Goal: Information Seeking & Learning: Learn about a topic

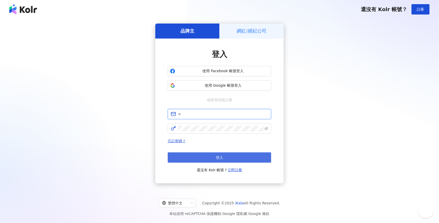
type input "**********"
click at [205, 157] on button "登入" at bounding box center [219, 157] width 103 height 10
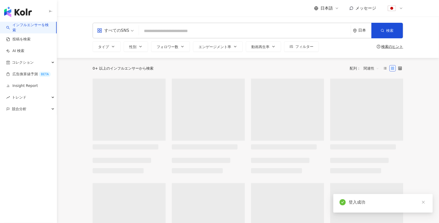
click at [398, 9] on div at bounding box center [394, 8] width 17 height 10
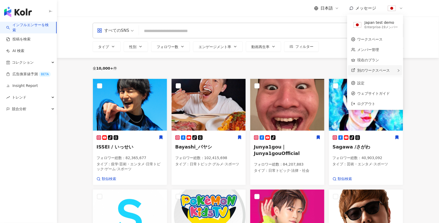
click at [368, 71] on span "別のワークスペース" at bounding box center [373, 70] width 33 height 4
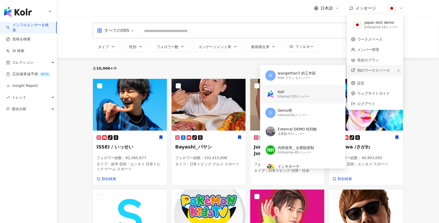
click at [298, 95] on div "Internal - 133メンバー" at bounding box center [294, 96] width 32 height 4
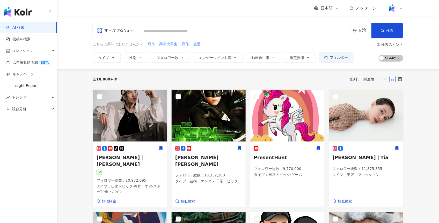
click at [151, 31] on input "search" at bounding box center [244, 31] width 207 height 10
drag, startPoint x: 386, startPoint y: 58, endPoint x: 373, endPoint y: 57, distance: 12.5
click at [386, 59] on span "AI 開く AI オフ" at bounding box center [390, 58] width 25 height 7
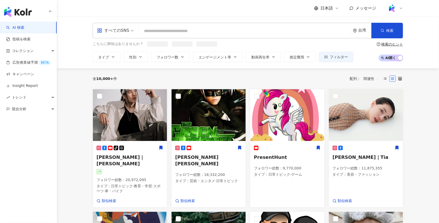
click at [168, 32] on input "search" at bounding box center [244, 31] width 207 height 10
type input "*"
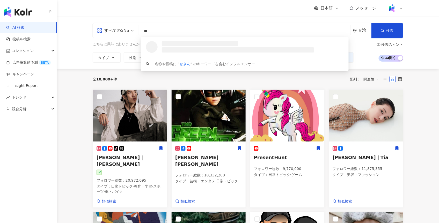
type input "*"
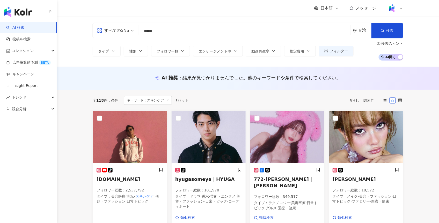
click at [152, 29] on input "*****" at bounding box center [244, 31] width 207 height 10
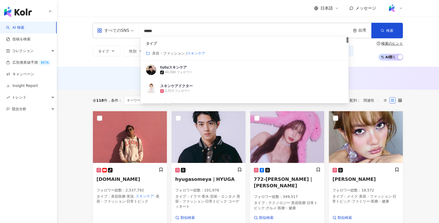
click at [152, 29] on input "*****" at bounding box center [244, 31] width 207 height 10
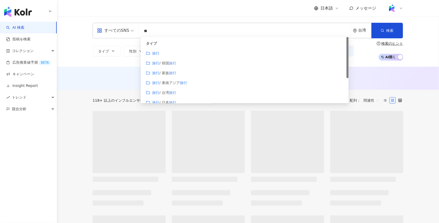
click at [75, 86] on div "AI 推奨 ： 結果が見つかりませんでした。他のキーワードや条件で検索してください。" at bounding box center [248, 78] width 382 height 23
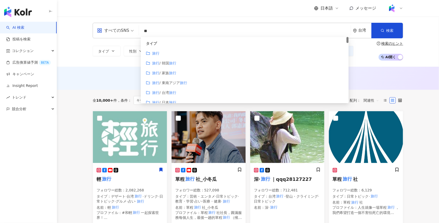
drag, startPoint x: 154, startPoint y: 31, endPoint x: 137, endPoint y: 31, distance: 17.6
click at [136, 31] on div "すべてのSNS ** 台湾 検索 customizedTag タイプ 旅行 旅行 / 韓国 旅行 旅行 / 家族 旅行 旅行 / 東南アジア 旅行 旅行 / …" at bounding box center [248, 31] width 310 height 16
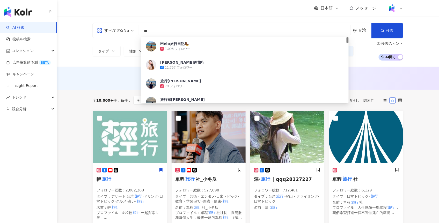
type input "*"
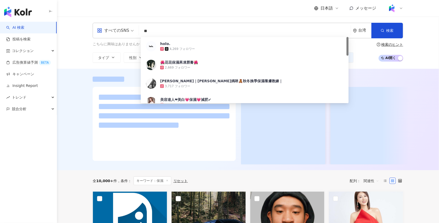
click at [77, 104] on div at bounding box center [248, 119] width 382 height 101
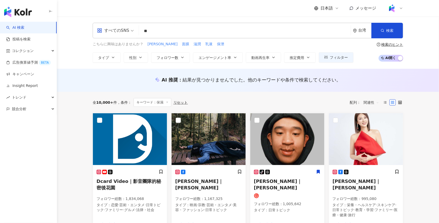
click at [168, 30] on input "**" at bounding box center [244, 31] width 207 height 10
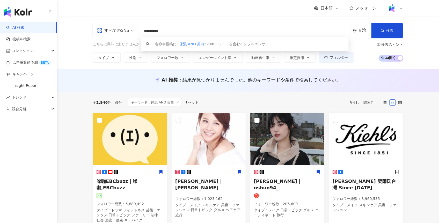
type input "*********"
click at [84, 77] on div "AI 推奨 ： 結果が見つかりませんでした。他のキーワードや条件で検索してください。" at bounding box center [247, 82] width 331 height 10
click at [400, 8] on icon at bounding box center [401, 8] width 2 height 1
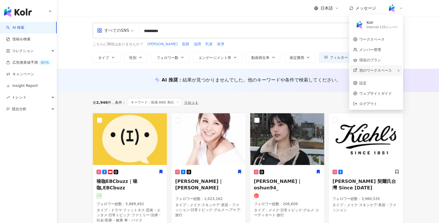
click at [379, 72] on span "別のワークスペース" at bounding box center [375, 70] width 33 height 4
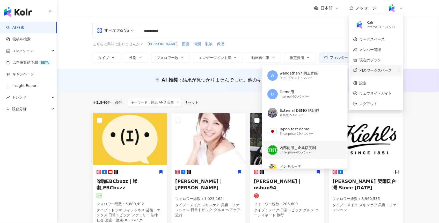
click at [295, 152] on div "Enterprise - 85メンバー" at bounding box center [298, 152] width 36 height 4
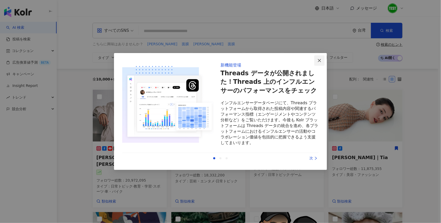
click at [318, 60] on icon "close" at bounding box center [320, 60] width 4 height 4
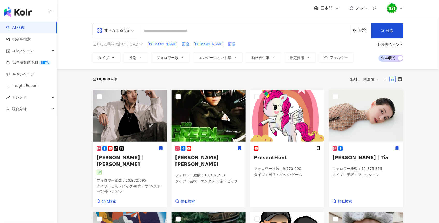
click at [181, 29] on input "search" at bounding box center [244, 31] width 207 height 10
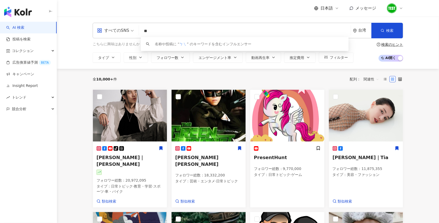
type input "*"
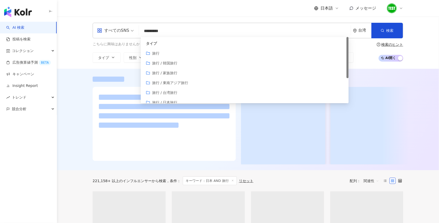
type input "*********"
click at [83, 67] on div "すべてのSNS ********* 台湾 検索 customizedTag タイプ 旅行 旅行 / 韓国旅行 旅行 / 家族旅行 旅行 / 東南アジア旅行 旅…" at bounding box center [248, 43] width 382 height 52
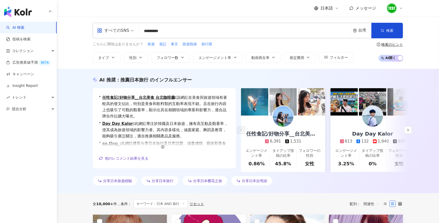
click at [364, 30] on div "台湾" at bounding box center [364, 30] width 13 height 4
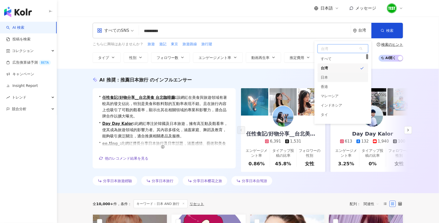
click at [325, 76] on div "日本" at bounding box center [323, 77] width 7 height 9
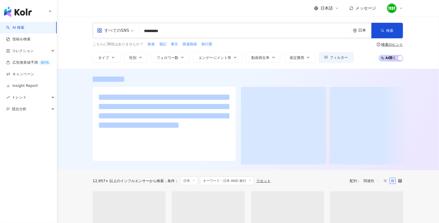
click at [79, 93] on div at bounding box center [248, 119] width 382 height 101
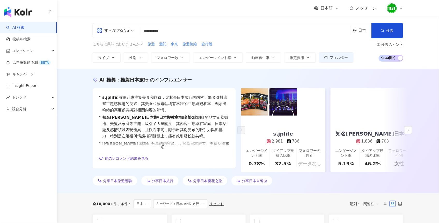
scroll to position [113, 0]
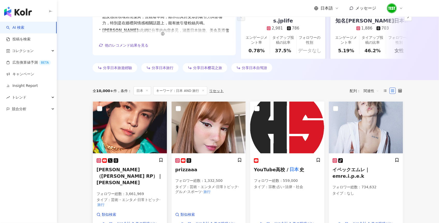
click at [152, 133] on img at bounding box center [130, 128] width 74 height 52
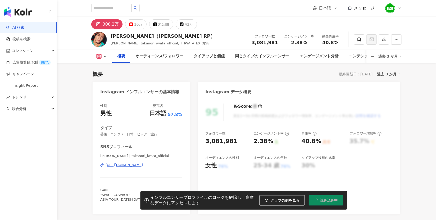
scroll to position [68, 0]
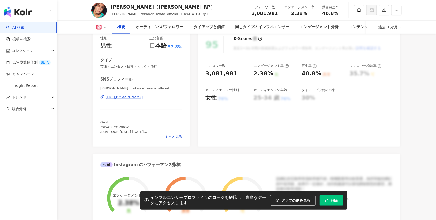
click at [288, 200] on span "グラフの例を見る" at bounding box center [295, 201] width 29 height 4
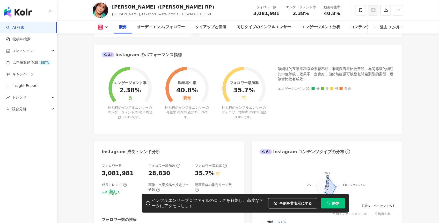
scroll to position [0, 0]
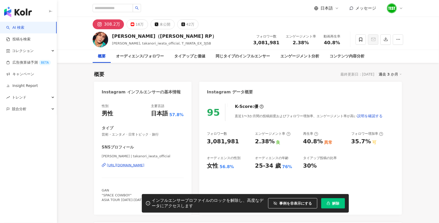
click at [20, 27] on link "AI 検索" at bounding box center [15, 27] width 18 height 5
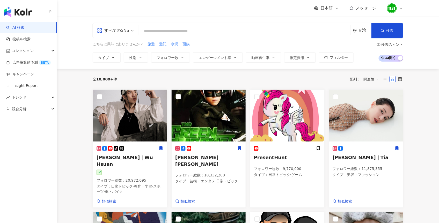
click at [366, 29] on div "台湾" at bounding box center [364, 30] width 13 height 4
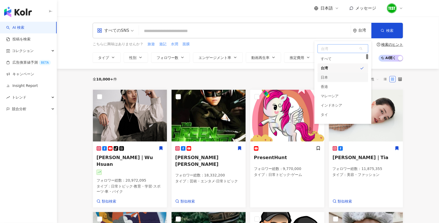
click at [331, 76] on div "日本" at bounding box center [342, 77] width 51 height 9
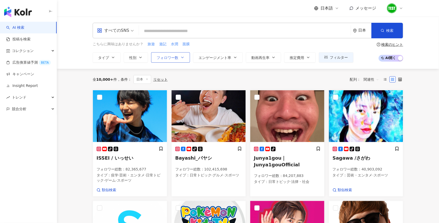
click at [157, 56] on span "フォロワー数" at bounding box center [167, 58] width 22 height 4
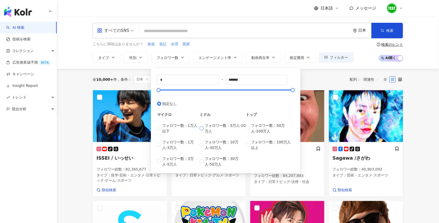
type input "*****"
click at [313, 80] on div "全 10,000+ 件 条件 ： 日本 リセット 配列： 関連性" at bounding box center [248, 79] width 310 height 9
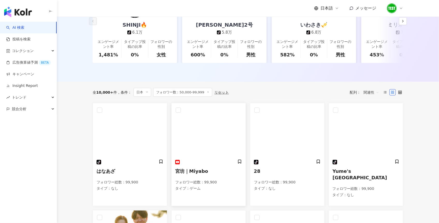
scroll to position [173, 0]
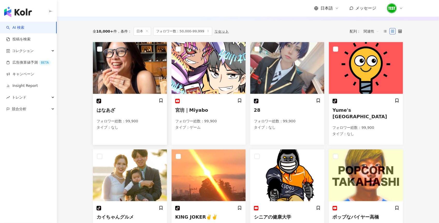
click at [134, 84] on img at bounding box center [130, 68] width 74 height 52
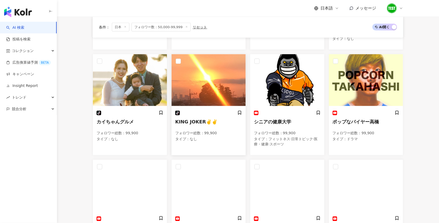
scroll to position [426, 0]
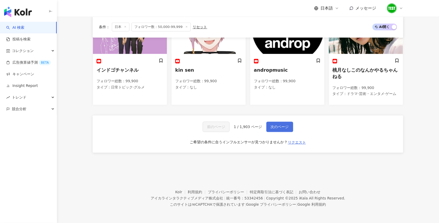
click at [277, 130] on button "次のページ" at bounding box center [279, 127] width 27 height 10
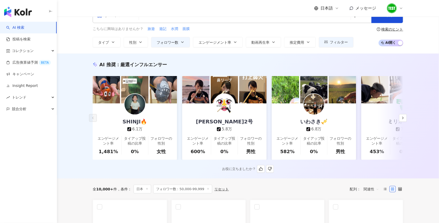
scroll to position [0, 0]
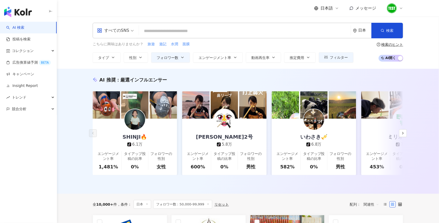
click at [383, 57] on span "AI 開く AI オフ" at bounding box center [390, 58] width 25 height 7
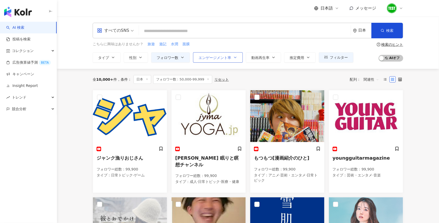
click at [211, 57] on span "エンゲージメント率" at bounding box center [214, 58] width 33 height 4
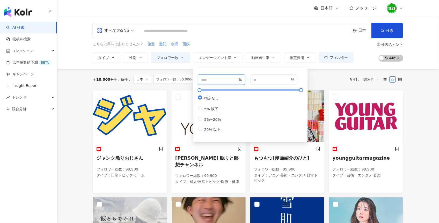
click at [209, 81] on input "number" at bounding box center [219, 80] width 36 height 6
type input "***"
click at [329, 77] on div "全 10,000+ 件 条件 ： 日本 フォロワー数：50,000-99,999 リセット 配列： 関連性" at bounding box center [248, 79] width 310 height 9
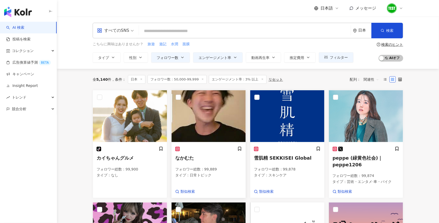
click at [193, 117] on img at bounding box center [208, 116] width 74 height 52
click at [221, 34] on input "search" at bounding box center [244, 31] width 207 height 10
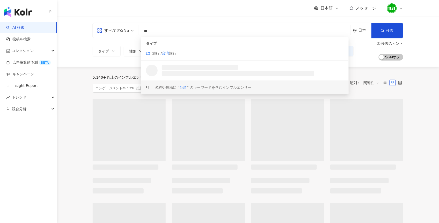
type input "**"
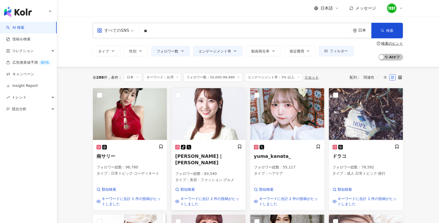
click at [216, 122] on img at bounding box center [208, 114] width 74 height 52
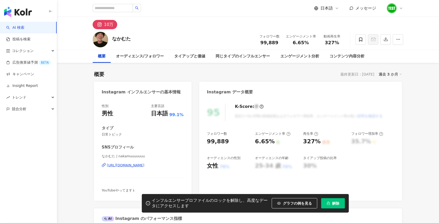
click at [28, 12] on img "button" at bounding box center [18, 12] width 28 height 10
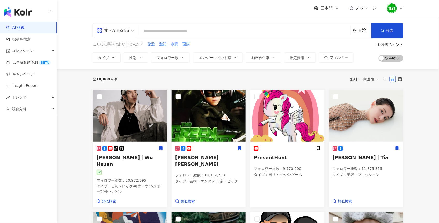
click at [361, 32] on div "台湾" at bounding box center [364, 30] width 13 height 4
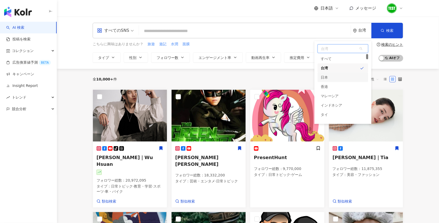
click at [326, 76] on div "日本" at bounding box center [323, 77] width 7 height 9
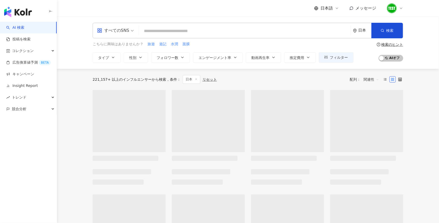
click at [393, 8] on img at bounding box center [392, 8] width 10 height 10
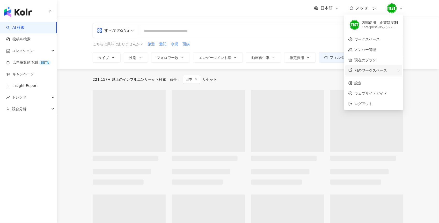
click at [369, 69] on span "別のワークスペース" at bounding box center [370, 70] width 33 height 4
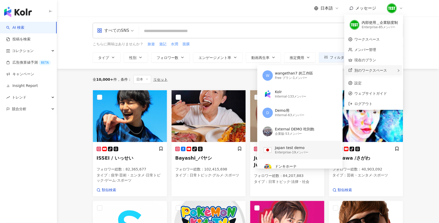
click at [290, 146] on div "Japan test demo" at bounding box center [291, 147] width 33 height 5
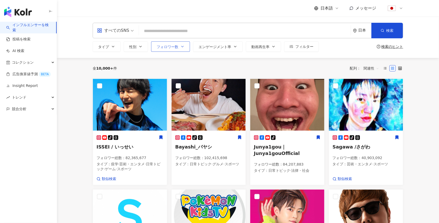
click at [179, 48] on button "フォロワー数" at bounding box center [170, 46] width 39 height 10
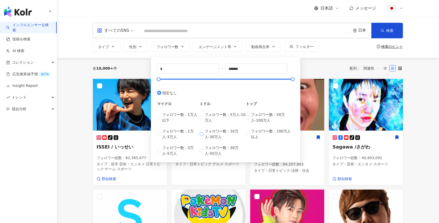
type input "******"
click at [320, 66] on div "全 10,000+ 件 配列： 関連性" at bounding box center [248, 68] width 310 height 8
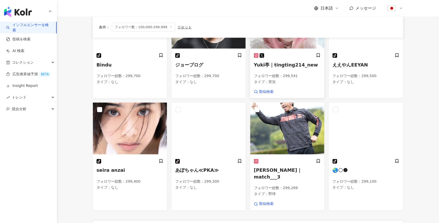
scroll to position [235, 0]
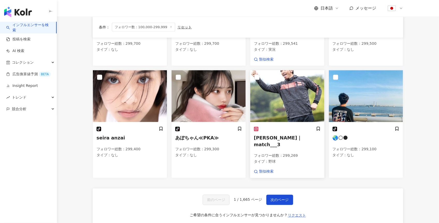
click at [281, 88] on img at bounding box center [287, 96] width 74 height 52
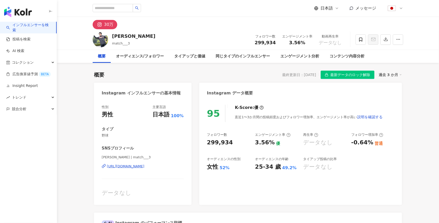
click at [350, 77] on span "最新データのロック解除" at bounding box center [350, 75] width 40 height 8
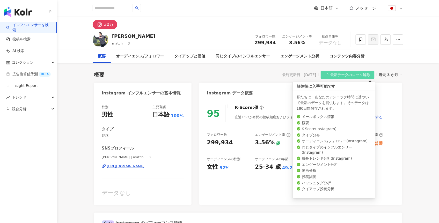
click at [350, 77] on span "最新データのロック解除" at bounding box center [350, 75] width 40 height 8
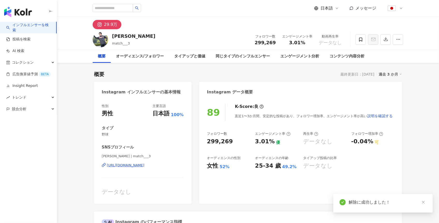
click at [20, 24] on link "インフルエンサーを検索" at bounding box center [29, 28] width 46 height 10
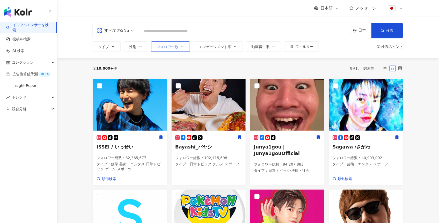
click at [177, 48] on span "フォロワー数" at bounding box center [167, 47] width 22 height 4
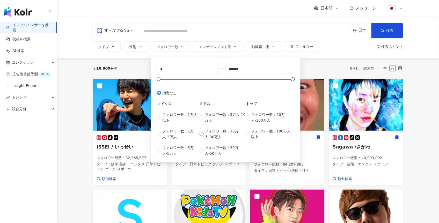
click at [212, 133] on span "フォロワー数：10万人-30万人" at bounding box center [225, 133] width 41 height 11
type input "******"
click at [323, 72] on div "全 10,000+ 件 配列： 関連性" at bounding box center [248, 68] width 310 height 8
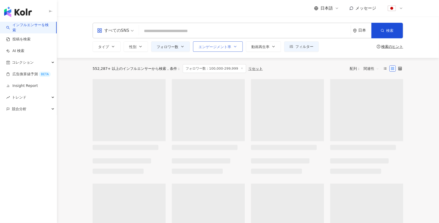
click at [224, 45] on span "エンゲージメント率" at bounding box center [214, 47] width 33 height 4
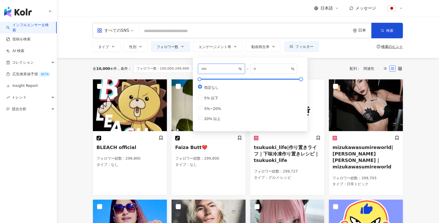
click at [208, 69] on input "number" at bounding box center [219, 69] width 36 height 6
type input "***"
click at [345, 59] on div "全 10,000+ 件 条件 ： フォロワー数：100,000-299,999 リセット 配列： 関連性" at bounding box center [248, 68] width 310 height 21
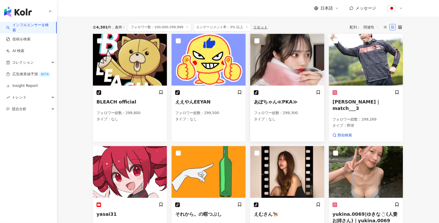
scroll to position [114, 0]
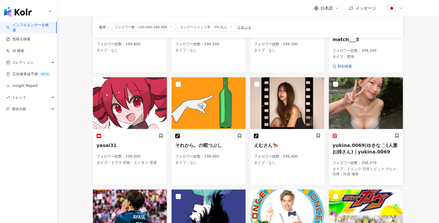
click at [355, 111] on img at bounding box center [366, 103] width 74 height 52
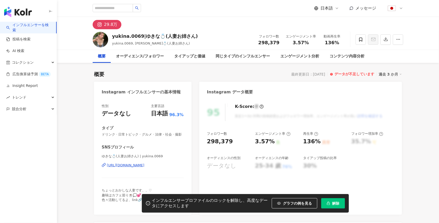
click at [108, 24] on div "29.8万" at bounding box center [110, 24] width 13 height 7
click at [124, 162] on div "ゆきな💍(人妻お姉さん) | yukina.0069 [URL][DOMAIN_NAME]" at bounding box center [143, 169] width 82 height 30
click at [123, 165] on div "[URL][DOMAIN_NAME]" at bounding box center [126, 165] width 38 height 5
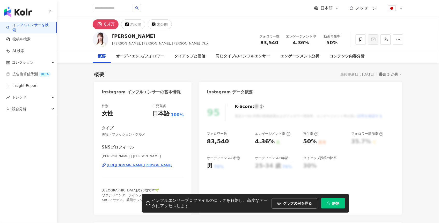
click at [335, 205] on button "解除" at bounding box center [333, 203] width 24 height 10
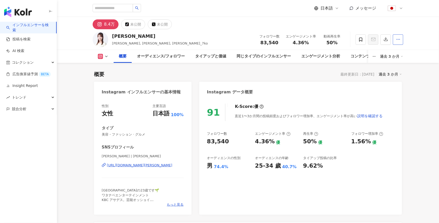
click at [398, 40] on icon "button" at bounding box center [398, 39] width 5 height 5
click at [417, 41] on div "[PERSON_NAME] [PERSON_NAME], nac_k, [PERSON_NAME]_7ko フォロワー数 83,540 エンゲージメント率 4…" at bounding box center [248, 39] width 382 height 21
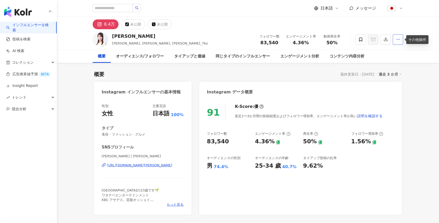
click at [397, 39] on icon "button" at bounding box center [398, 39] width 5 height 5
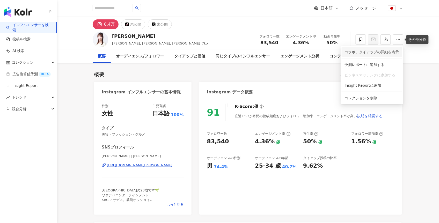
click at [380, 52] on span "コラボ、タイアップの詳細を表示" at bounding box center [371, 52] width 54 height 6
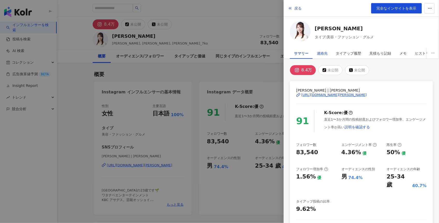
click at [317, 53] on div "連絡先" at bounding box center [322, 53] width 11 height 10
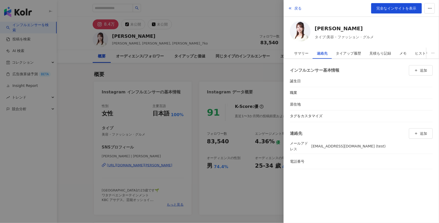
click at [242, 79] on div at bounding box center [219, 111] width 439 height 223
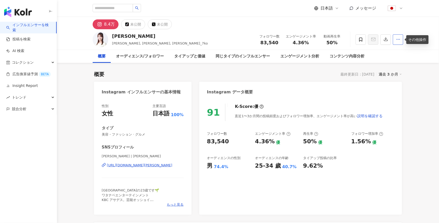
click at [400, 40] on icon "button" at bounding box center [398, 39] width 5 height 5
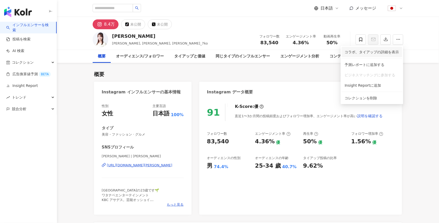
click at [382, 54] on span "コラボ、タイアップの詳細を表示" at bounding box center [371, 52] width 54 height 6
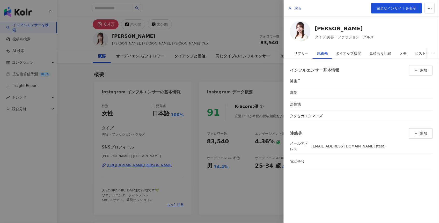
click at [255, 68] on div at bounding box center [219, 111] width 439 height 223
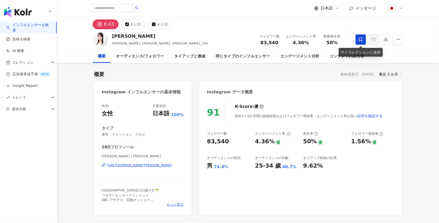
click at [357, 42] on span at bounding box center [360, 39] width 10 height 10
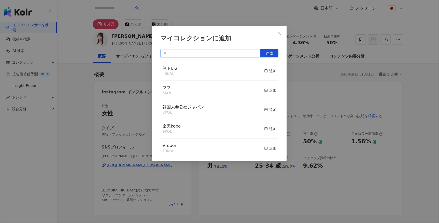
click at [192, 53] on input "text" at bounding box center [210, 53] width 100 height 8
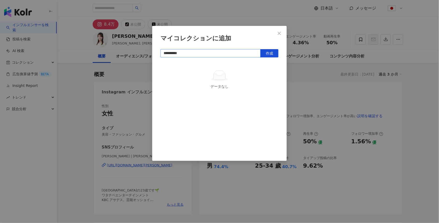
click at [169, 53] on input "**********" at bounding box center [210, 53] width 100 height 8
click at [271, 51] on span "作成" at bounding box center [269, 53] width 7 height 4
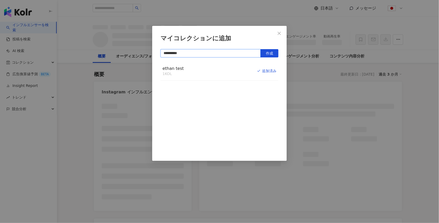
type input "**********"
click at [81, 100] on div "**********" at bounding box center [219, 111] width 439 height 223
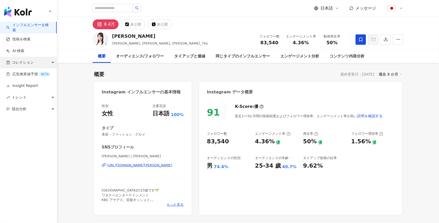
click at [29, 63] on span "コレクション" at bounding box center [23, 63] width 22 height 12
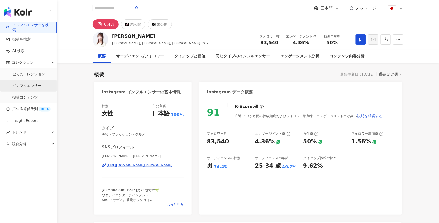
click at [25, 88] on link "インフルエンサー" at bounding box center [26, 85] width 29 height 5
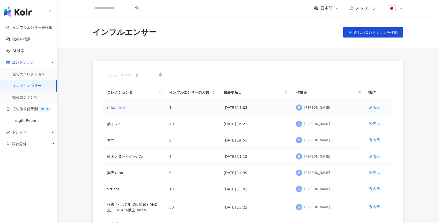
click at [115, 107] on link "ethan test" at bounding box center [116, 108] width 19 height 4
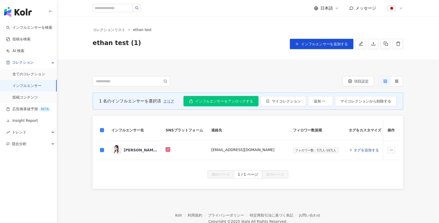
click at [130, 151] on div "[PERSON_NAME]" at bounding box center [141, 149] width 34 height 5
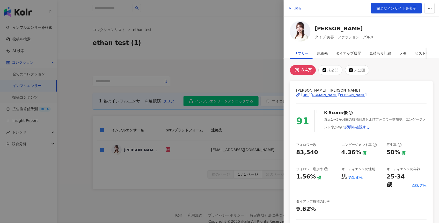
click at [258, 48] on div at bounding box center [219, 111] width 439 height 223
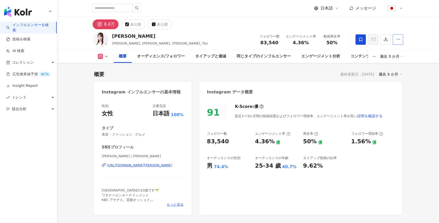
click at [403, 40] on button "button" at bounding box center [398, 39] width 10 height 10
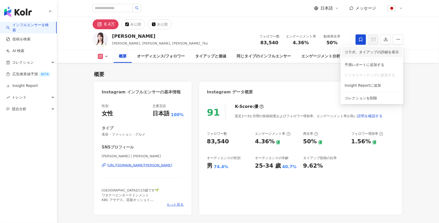
click at [383, 54] on span "コラボ、タイアップの詳細を表示" at bounding box center [371, 52] width 54 height 6
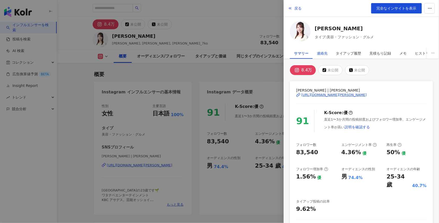
click at [320, 54] on div "連絡先" at bounding box center [322, 53] width 11 height 10
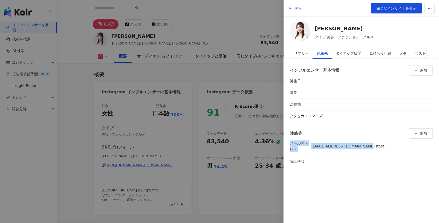
drag, startPoint x: 365, startPoint y: 146, endPoint x: 288, endPoint y: 145, distance: 76.6
click at [288, 145] on div "インフルエンサー基本情報 追加 誕生日 職業 居住地 タグをカスタマイズ 連絡先 追加 メールアドレス [EMAIL_ADDRESS][DOMAIN_NAME…" at bounding box center [360, 117] width 155 height 116
click at [255, 18] on div at bounding box center [219, 111] width 439 height 223
